Goal: Check status: Check status

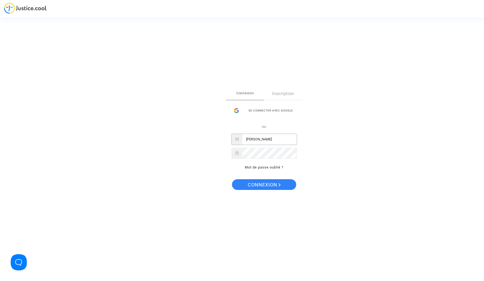
scroll to position [0, 0]
click at [263, 141] on input "[PERSON_NAME]" at bounding box center [270, 139] width 54 height 11
type input "[EMAIL_ADDRESS][DOMAIN_NAME]"
click at [258, 184] on span "Connexion" at bounding box center [264, 184] width 33 height 11
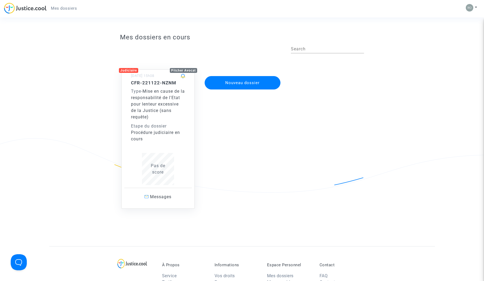
click at [156, 97] on span "Mise en cause de la responsabilité de l'Etat pour lenteur excessive de la Justi…" at bounding box center [158, 104] width 54 height 31
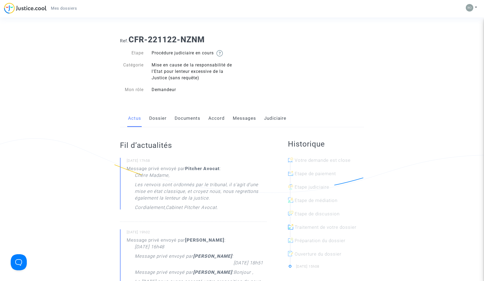
click at [244, 117] on link "Messages" at bounding box center [244, 119] width 23 height 18
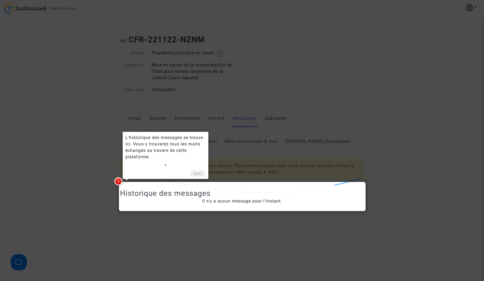
scroll to position [98, 0]
